Goal: Information Seeking & Learning: Learn about a topic

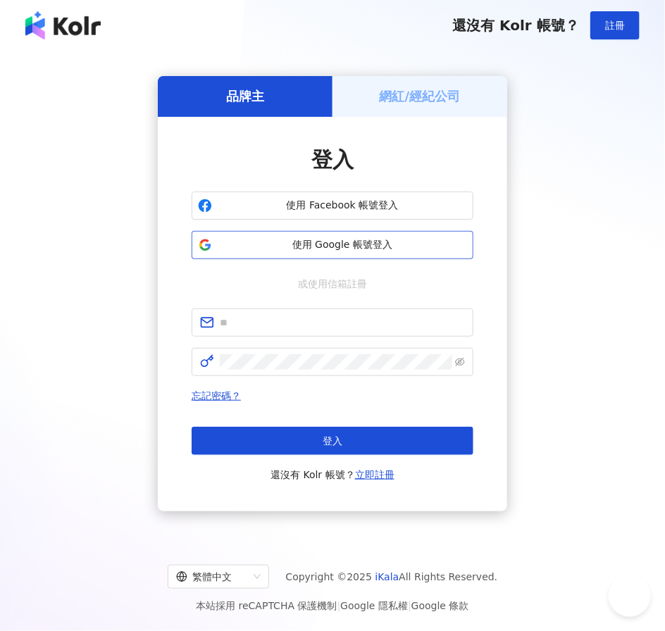
click at [313, 231] on button "使用 Google 帳號登入" at bounding box center [333, 245] width 282 height 28
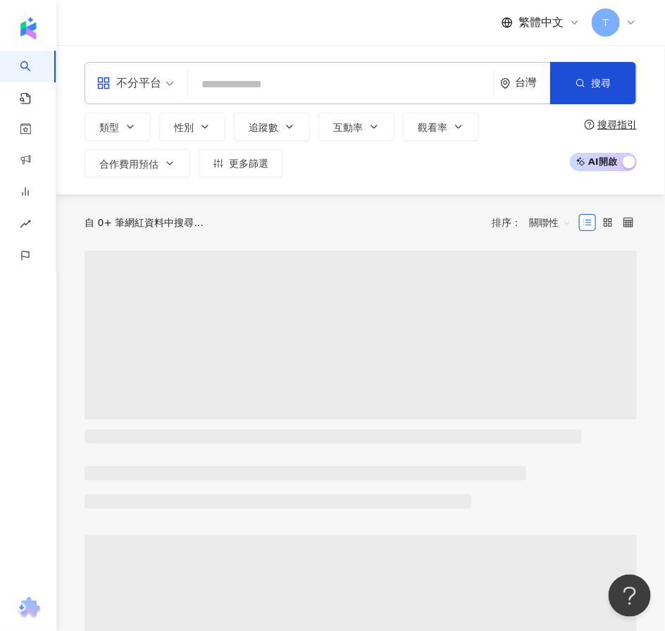
click at [269, 85] on input "search" at bounding box center [341, 84] width 294 height 27
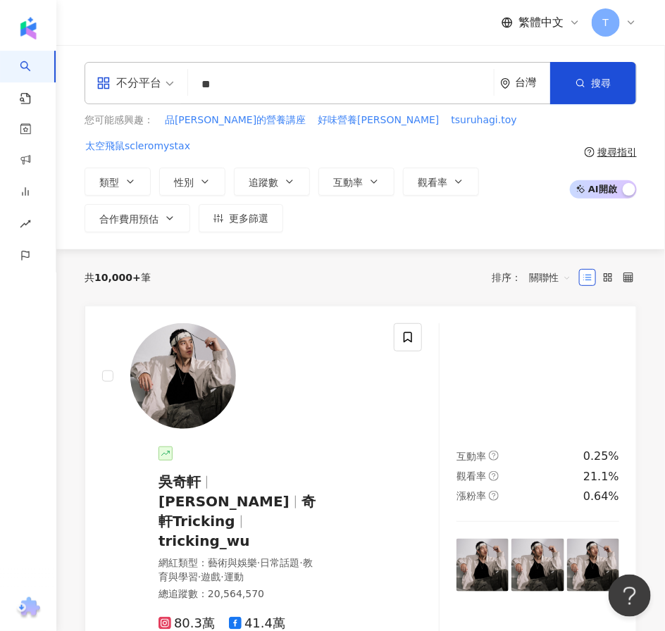
type input "**"
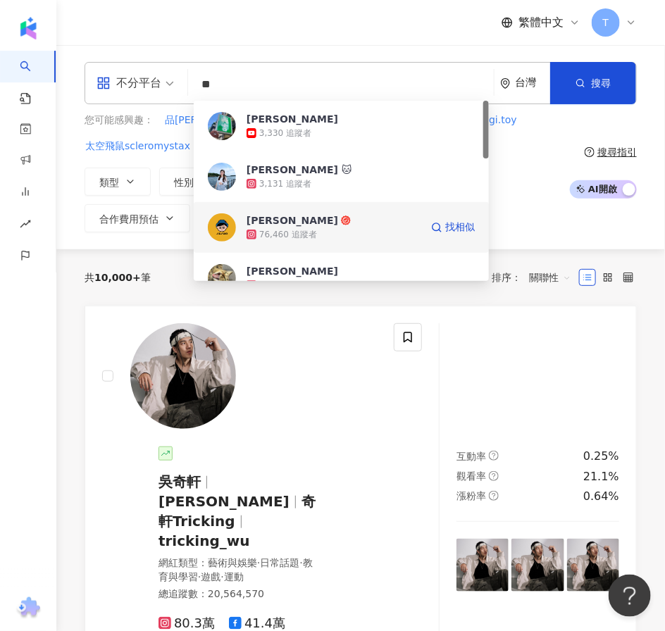
click at [341, 224] on icon at bounding box center [346, 221] width 10 height 10
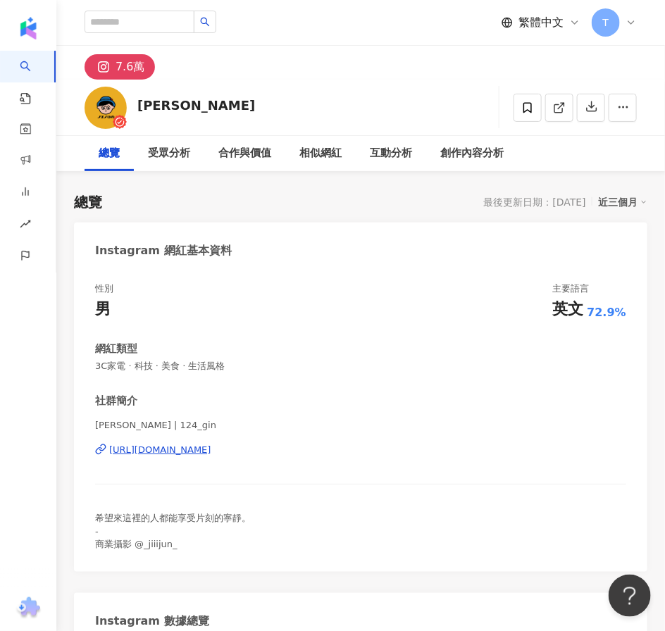
click at [107, 73] on icon at bounding box center [103, 66] width 17 height 17
click at [108, 67] on icon at bounding box center [103, 67] width 9 height 9
click at [106, 122] on img at bounding box center [106, 108] width 42 height 42
click at [98, 71] on icon at bounding box center [103, 66] width 17 height 17
